Goal: Download file/media

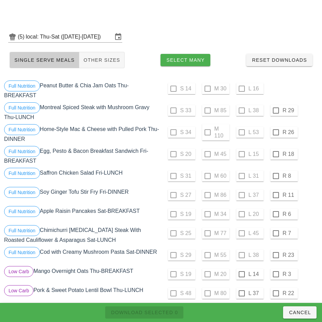
scroll to position [115, 0]
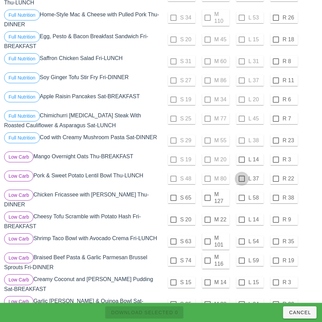
click at [242, 179] on div at bounding box center [242, 179] width 12 height 12
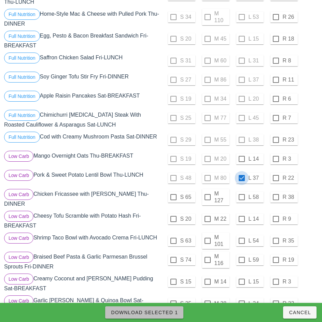
scroll to position [116, 0]
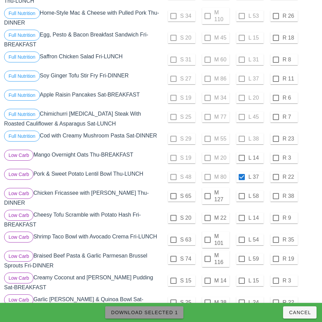
click at [167, 313] on span "Download Selected 1" at bounding box center [144, 312] width 67 height 5
checkbox input "false"
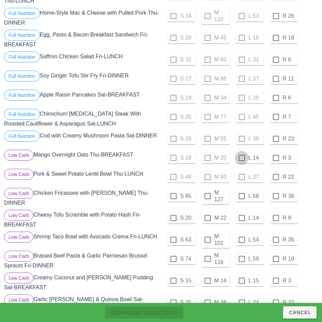
click at [241, 158] on div at bounding box center [242, 158] width 12 height 12
click at [166, 311] on span "Download Selected 1" at bounding box center [144, 312] width 67 height 5
checkbox input "false"
click at [192, 215] on label "S 20" at bounding box center [187, 218] width 14 height 7
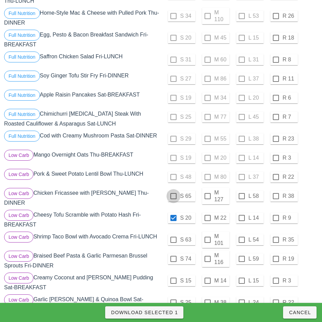
click at [173, 196] on div at bounding box center [174, 196] width 12 height 12
checkbox input "true"
click at [170, 313] on span "Download Selected 2" at bounding box center [144, 312] width 67 height 5
checkbox input "false"
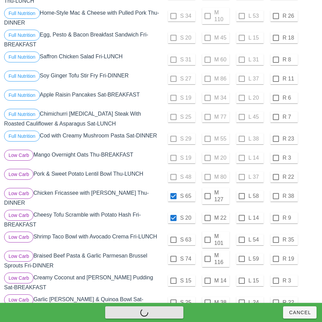
checkbox input "false"
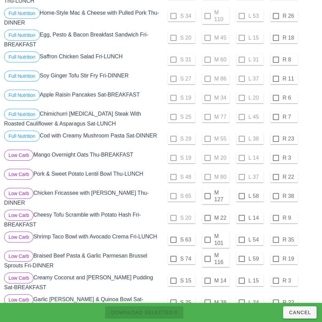
click at [309, 195] on div "S 65 M 127 L 58 R 38" at bounding box center [240, 196] width 156 height 16
click at [241, 196] on div at bounding box center [242, 196] width 12 height 12
click at [167, 313] on span "Download Selected 1" at bounding box center [144, 312] width 67 height 5
checkbox input "false"
click at [207, 196] on div at bounding box center [208, 196] width 12 height 12
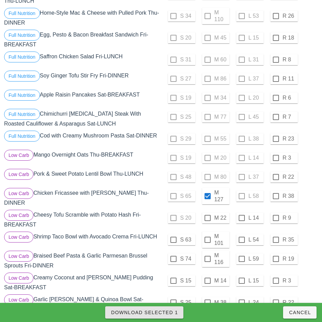
click at [172, 310] on span "Download Selected 1" at bounding box center [144, 312] width 67 height 5
checkbox input "false"
